Goal: Transaction & Acquisition: Purchase product/service

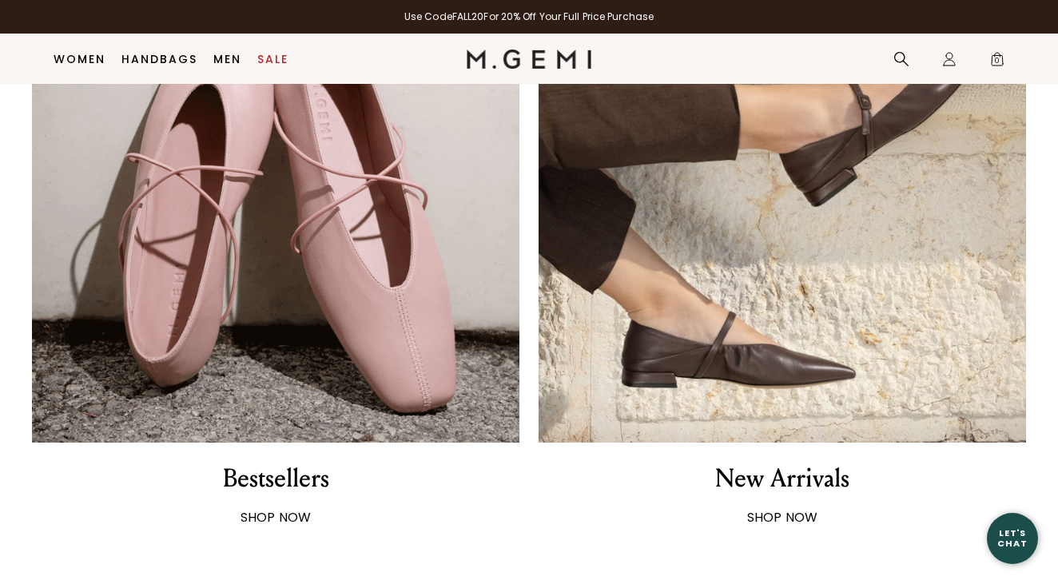
scroll to position [1089, 0]
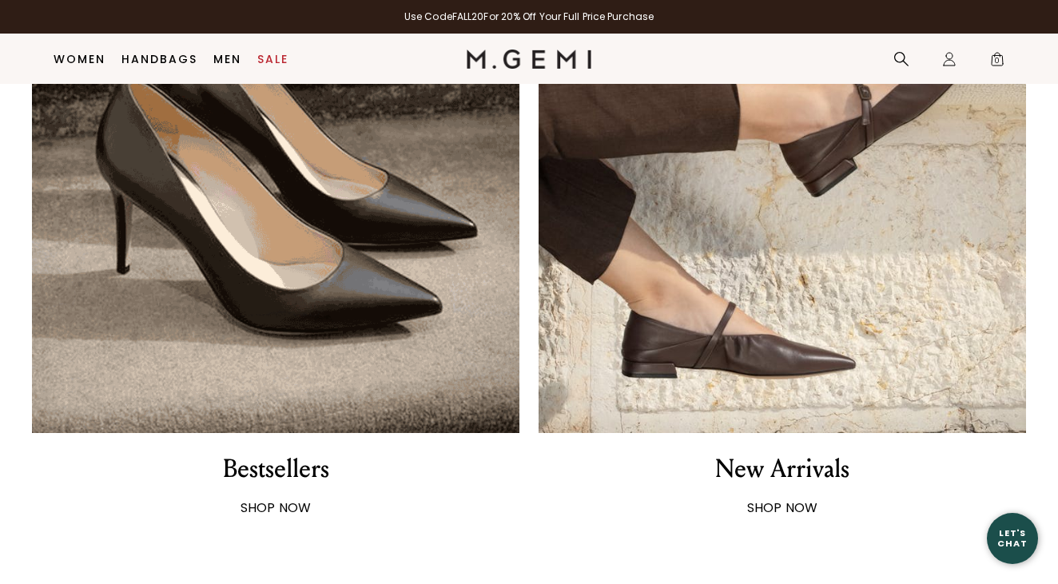
click at [794, 364] on img at bounding box center [783, 190] width 488 height 488
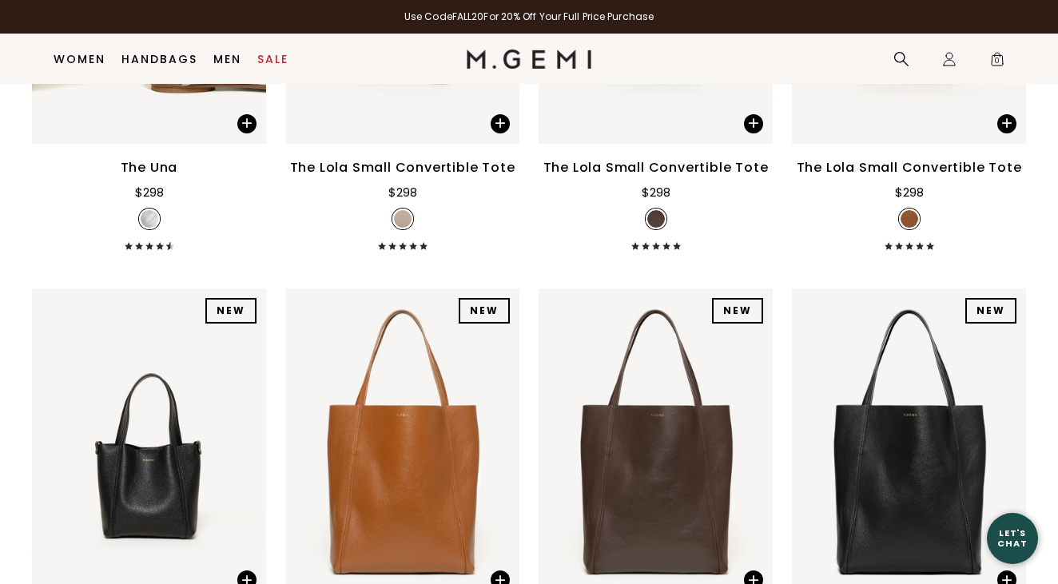
scroll to position [7154, 0]
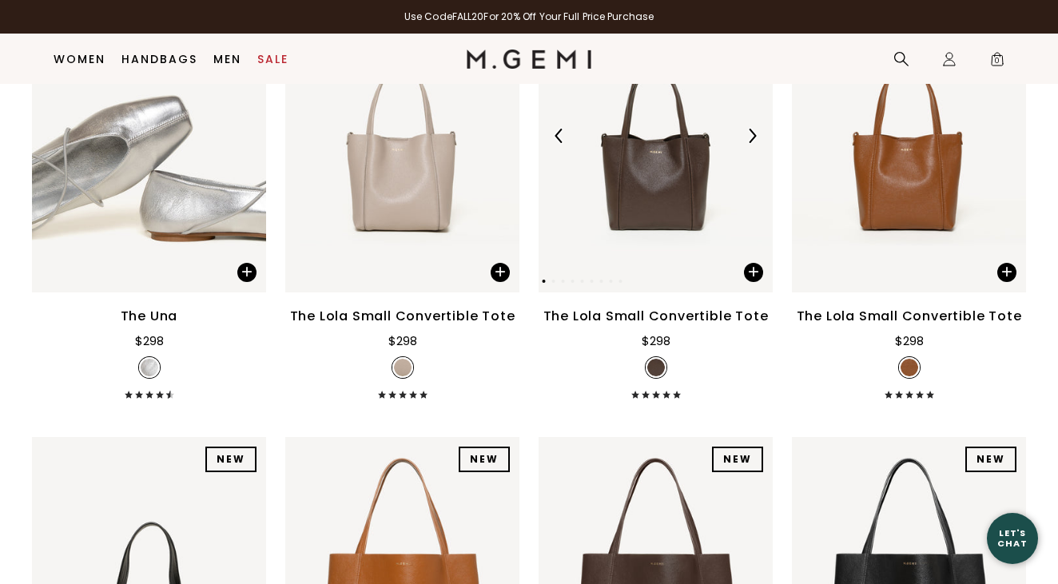
click at [753, 143] on img at bounding box center [752, 136] width 14 height 14
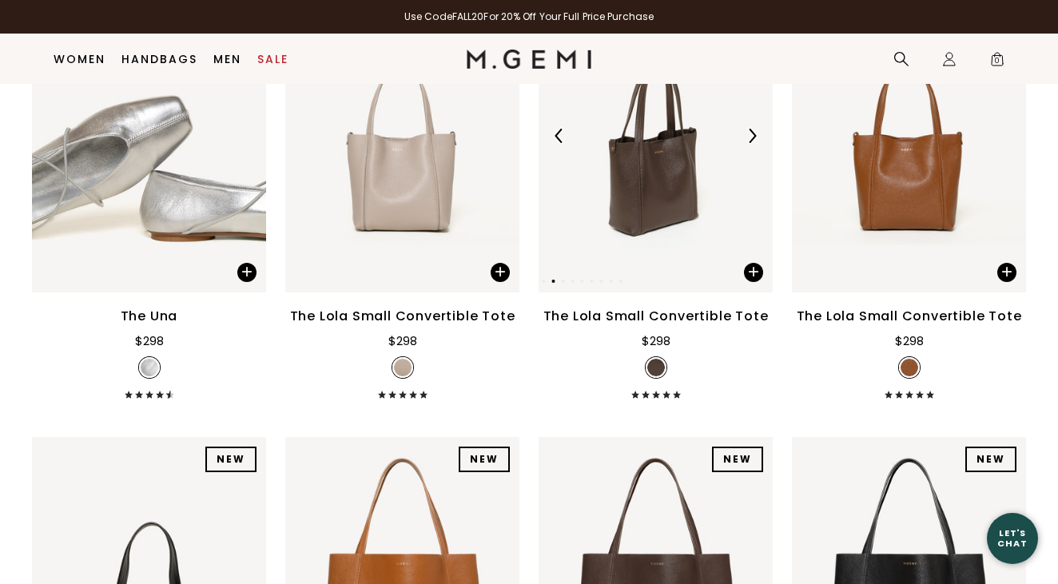
click at [753, 143] on img at bounding box center [752, 136] width 14 height 14
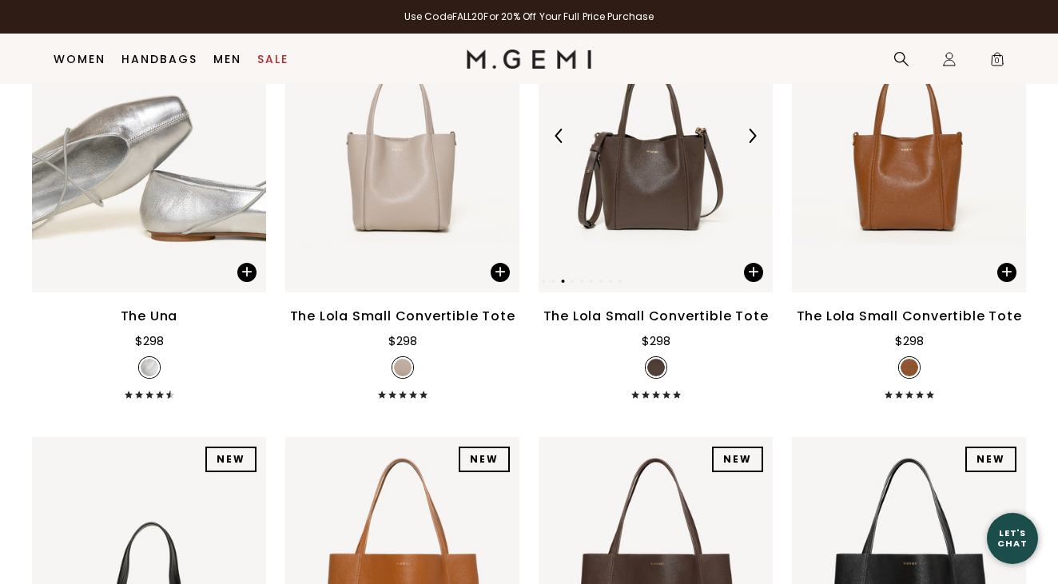
click at [753, 143] on img at bounding box center [752, 136] width 14 height 14
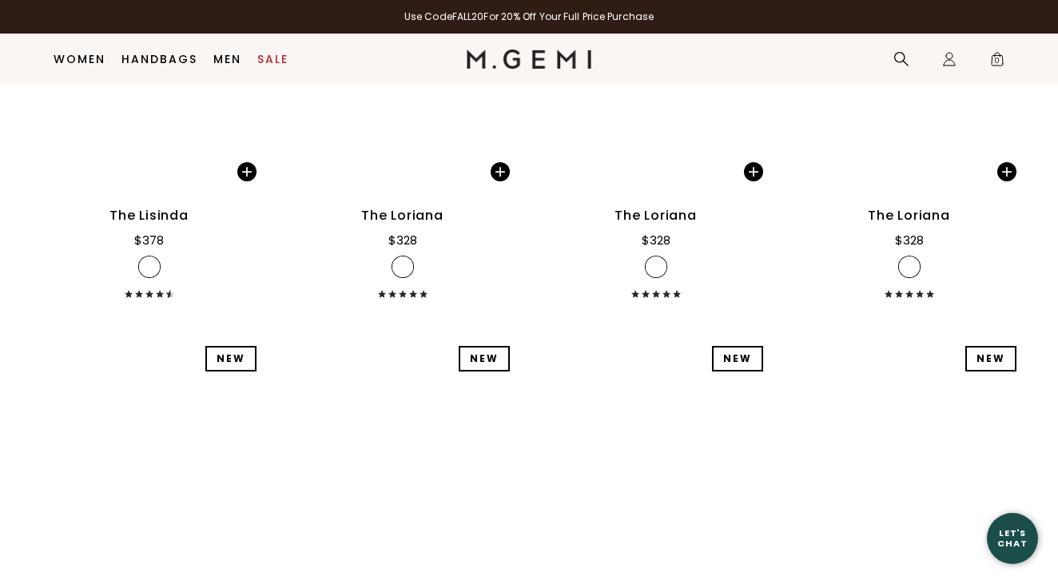
scroll to position [10920, 0]
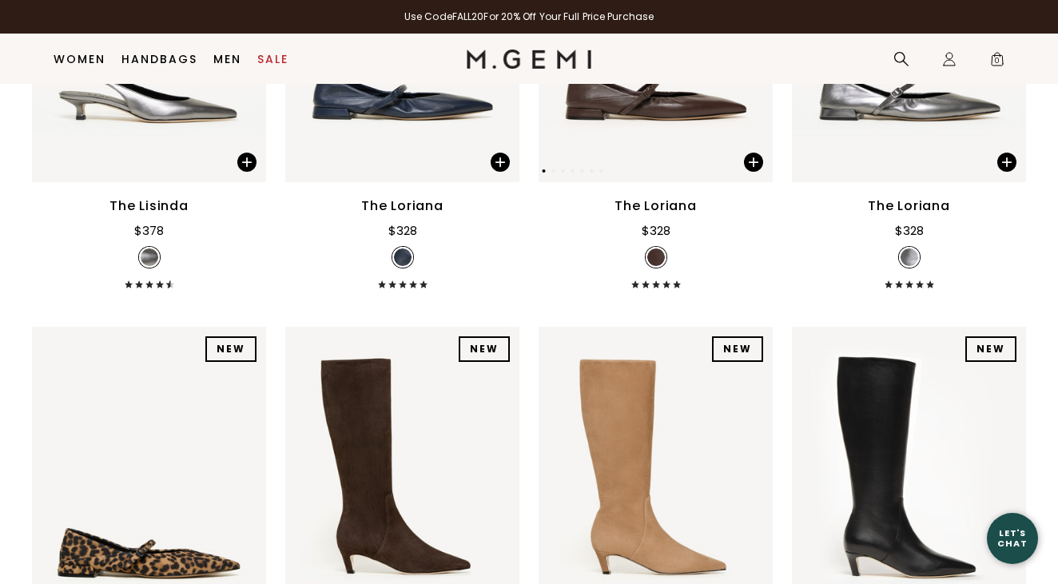
click at [672, 125] on img at bounding box center [656, 26] width 234 height 313
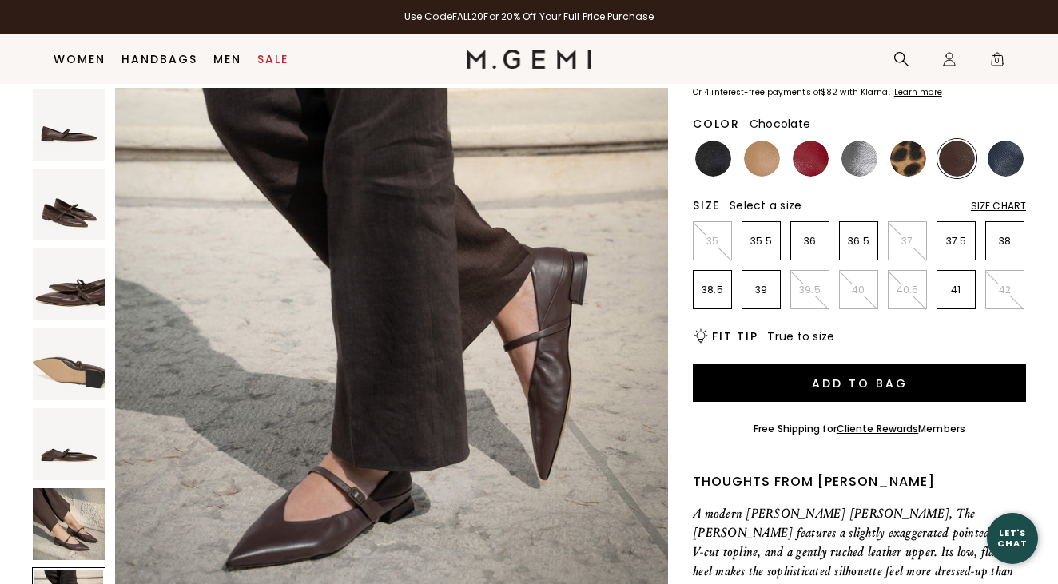
scroll to position [146, 0]
